Goal: Task Accomplishment & Management: Complete application form

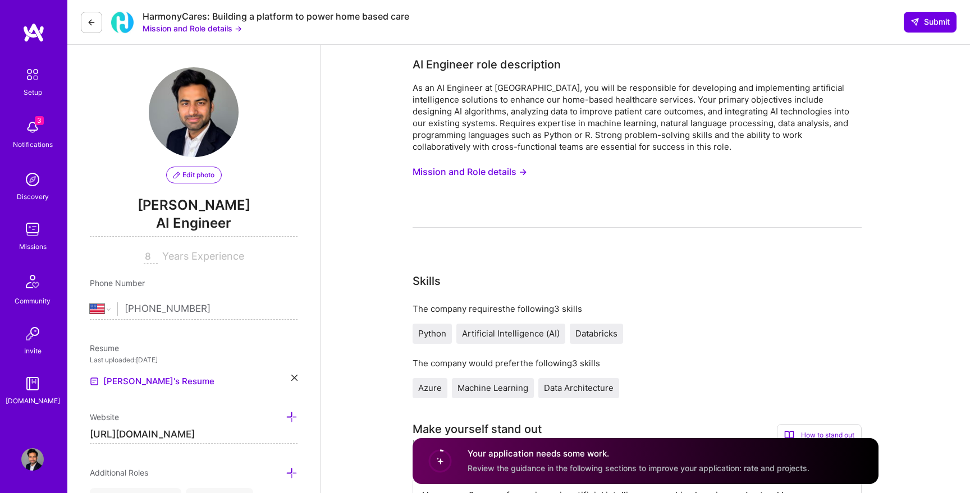
select select "US"
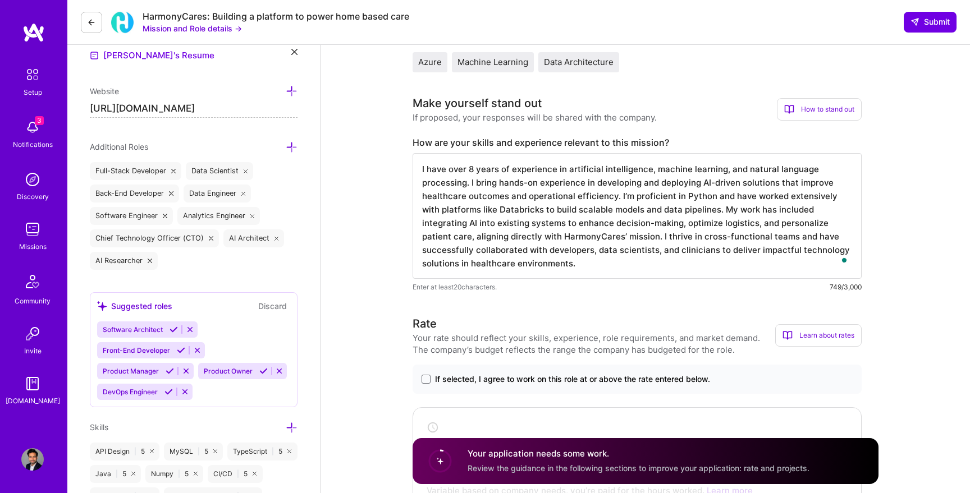
scroll to position [1, 0]
click at [728, 13] on div "HarmonyCares: Building a platform to power home based care Mission and Role det…" at bounding box center [518, 22] width 902 height 45
click at [26, 32] on img at bounding box center [33, 32] width 22 height 20
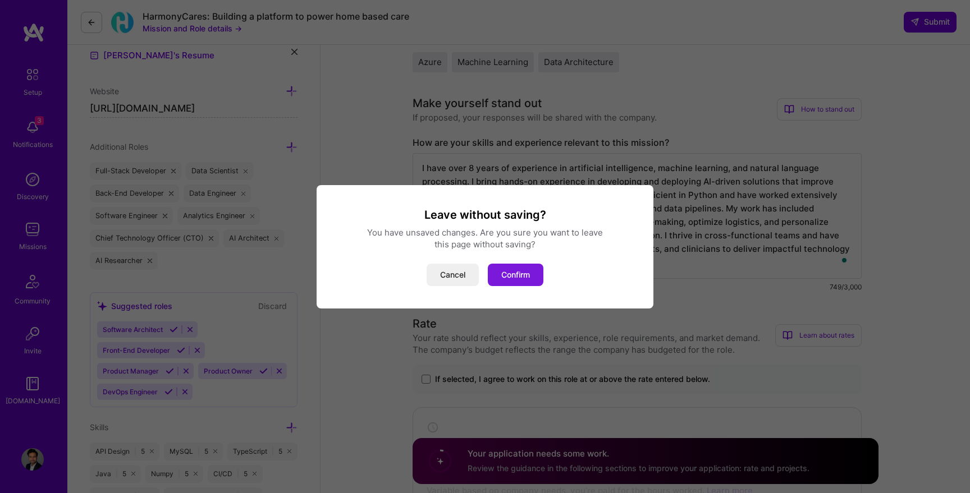
click at [531, 277] on button "Confirm" at bounding box center [516, 275] width 56 height 22
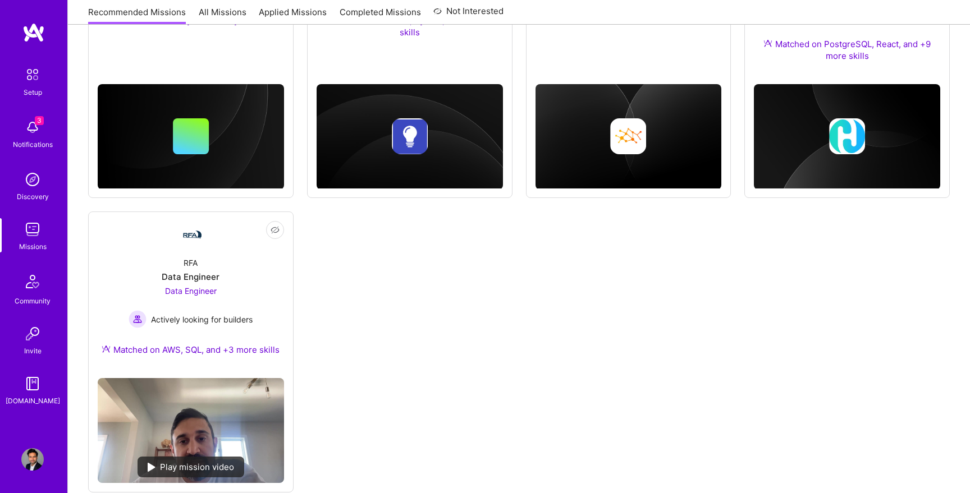
scroll to position [628, 0]
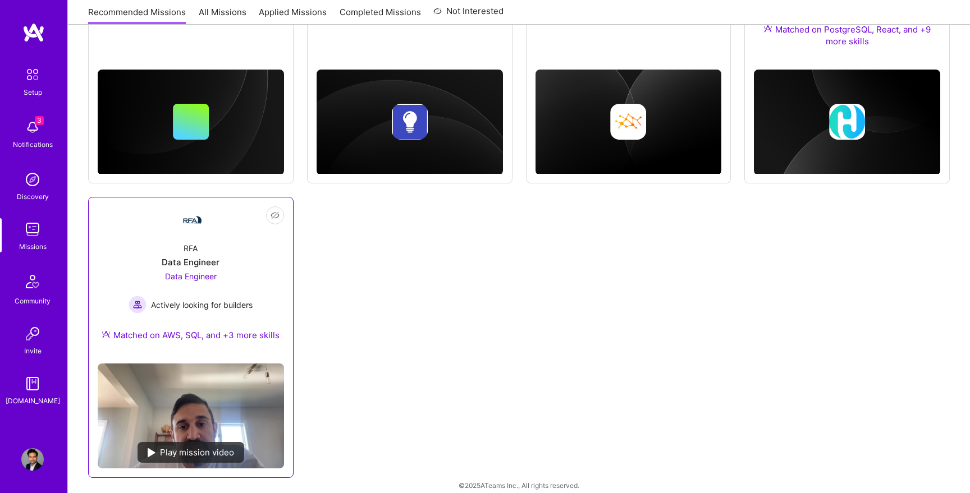
click at [191, 272] on span "Data Engineer" at bounding box center [191, 277] width 52 height 10
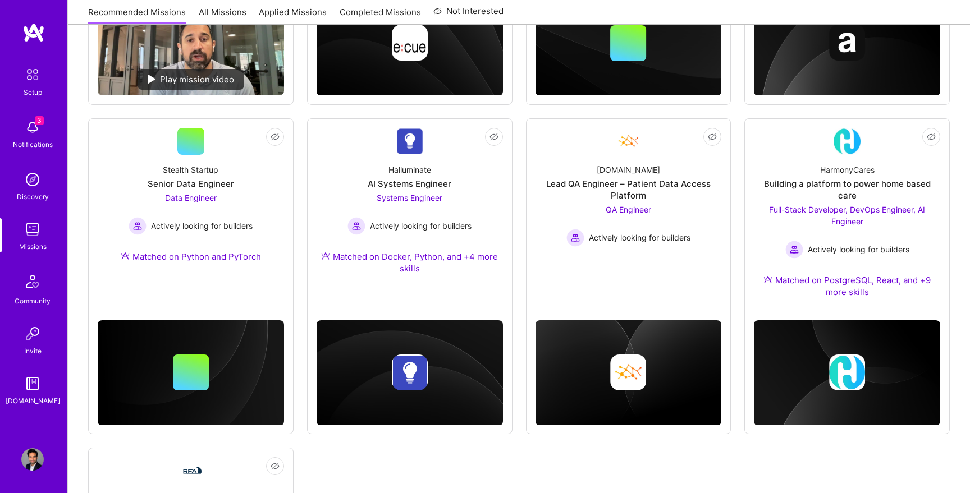
scroll to position [316, 0]
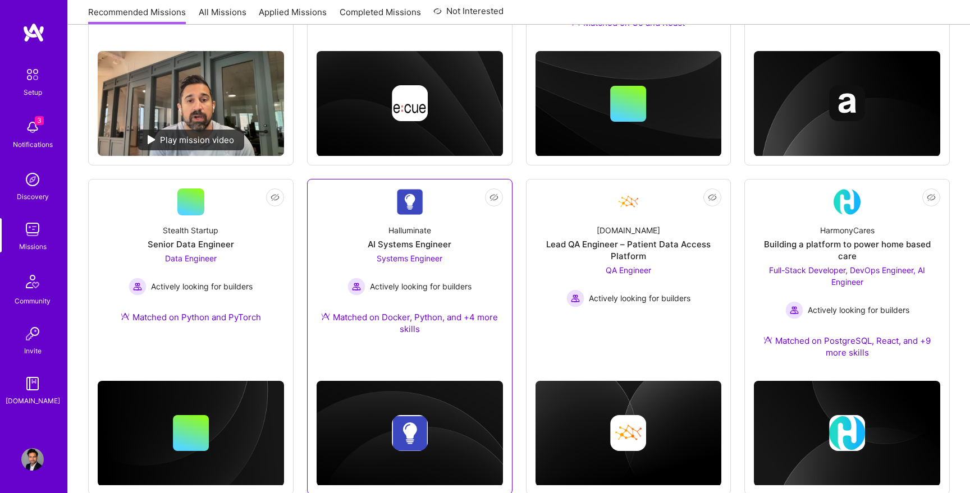
click at [410, 233] on div "Halluminate" at bounding box center [409, 230] width 43 height 12
